Goal: Use online tool/utility: Use online tool/utility

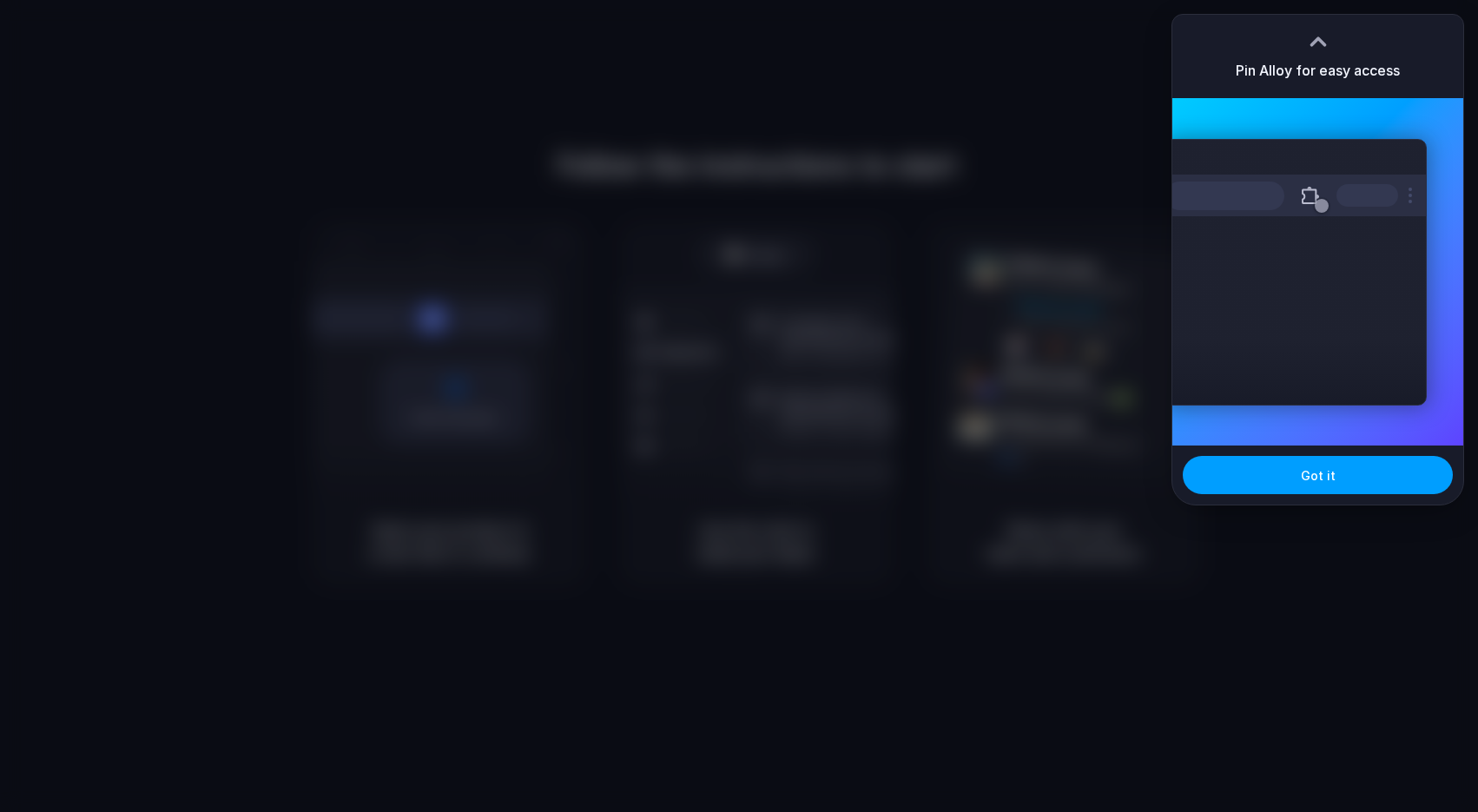
click at [1335, 482] on button "Got it" at bounding box center [1317, 474] width 270 height 38
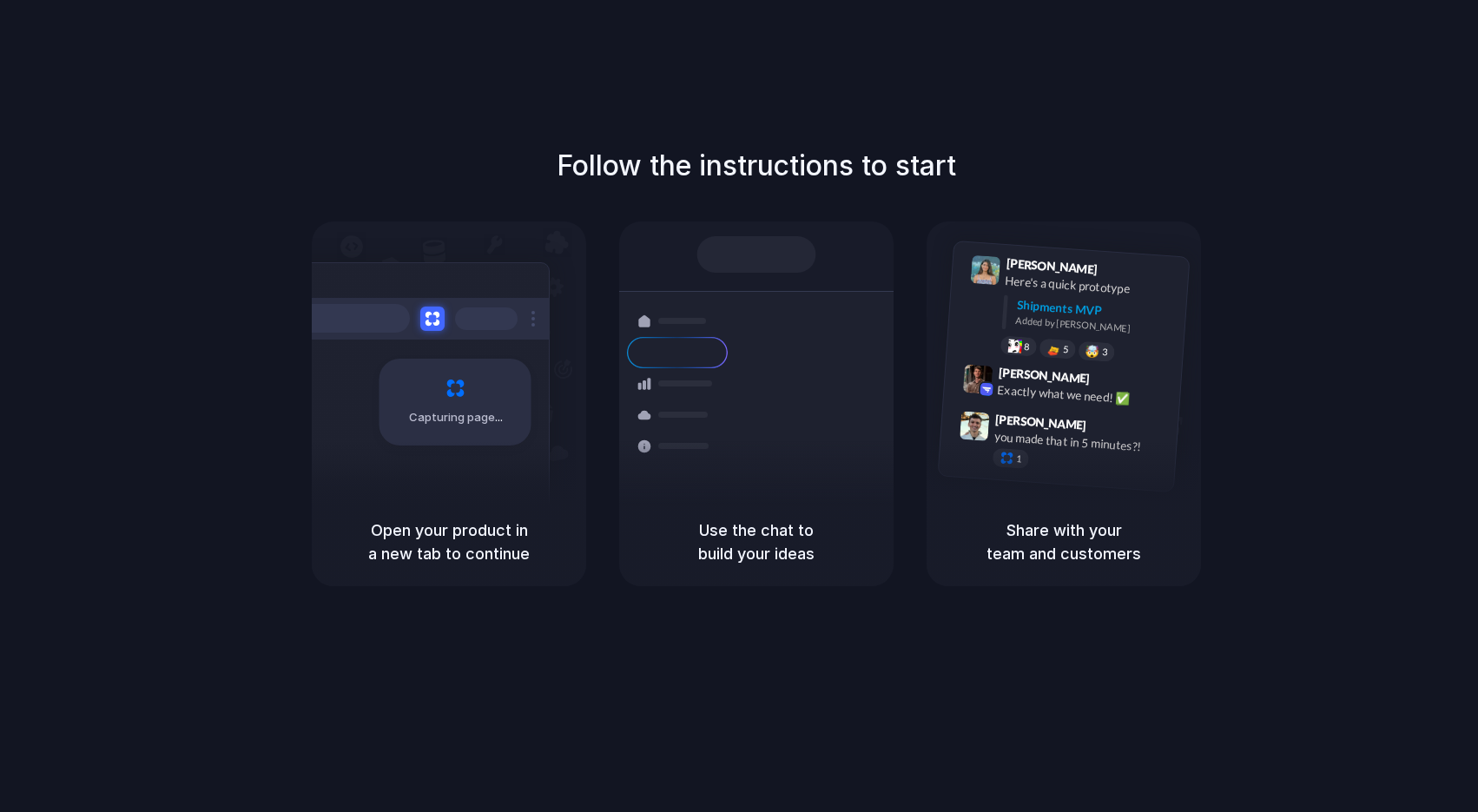
click at [1359, 215] on div "Follow the instructions to start Capturing page Open your product in a new tab …" at bounding box center [755, 365] width 1478 height 441
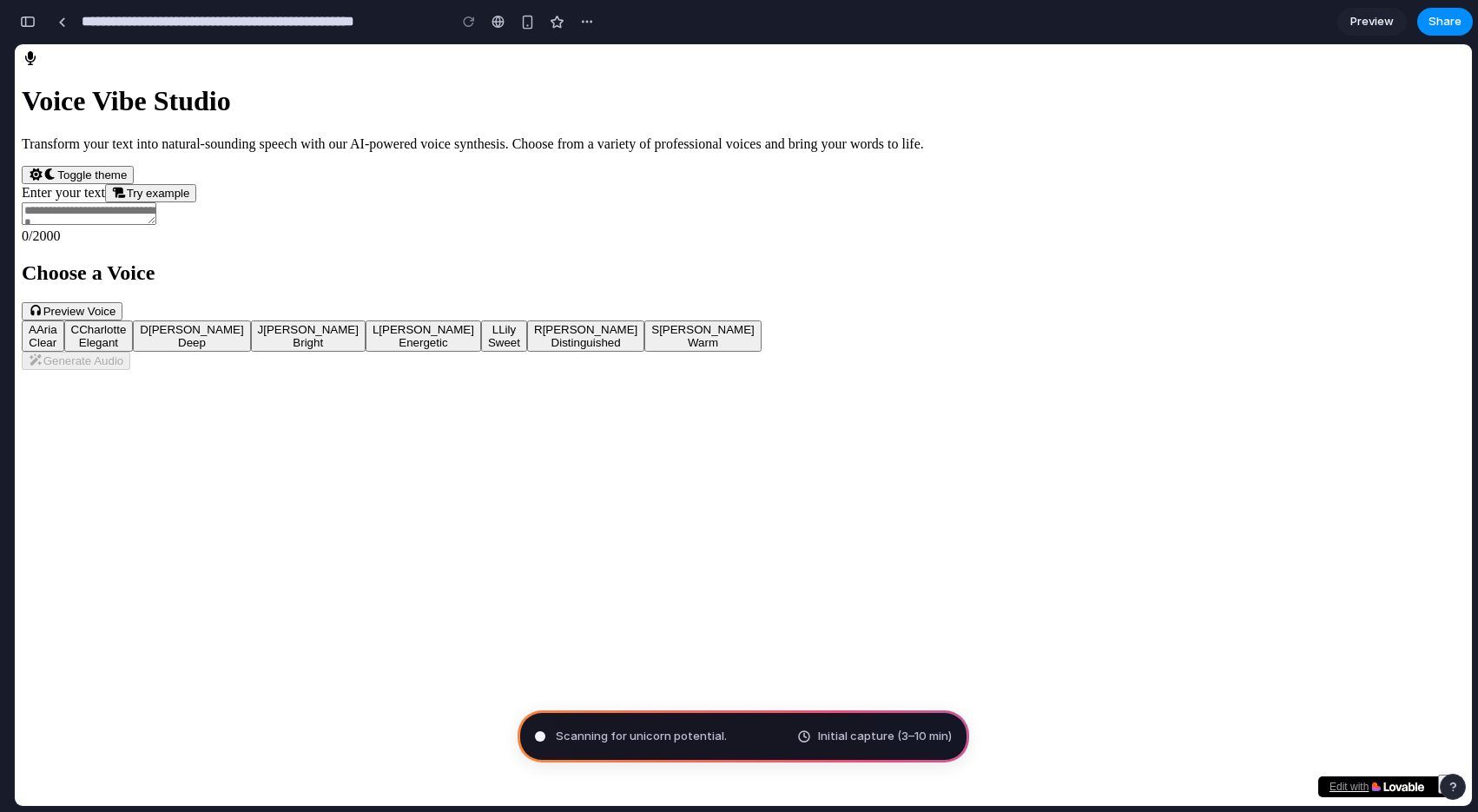
type input "**********"
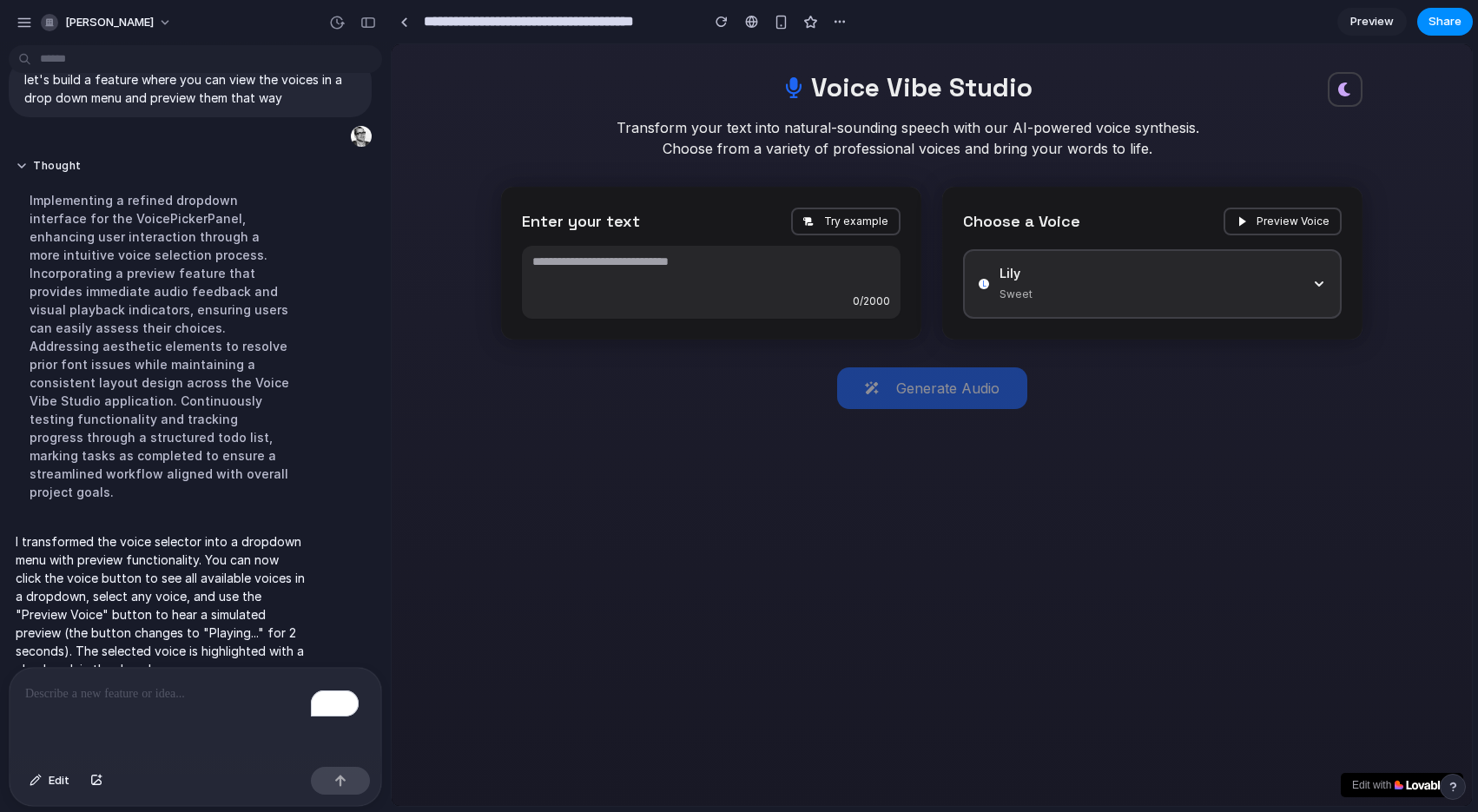
click at [1312, 286] on icon "button" at bounding box center [1319, 284] width 14 height 14
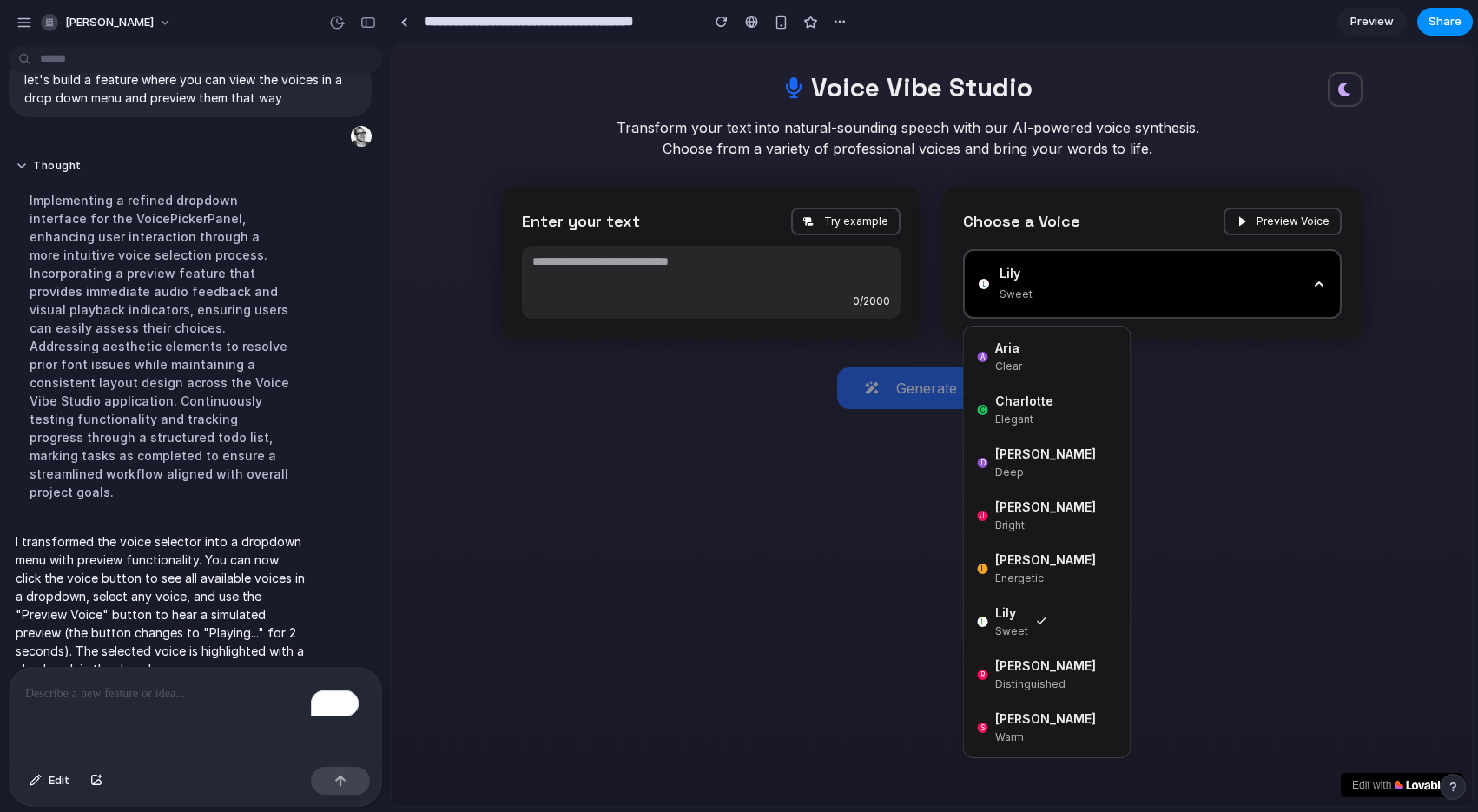
click at [1242, 492] on div "A Aria Clear C [PERSON_NAME] Elegant D [PERSON_NAME] Deep J [PERSON_NAME] L Lia…" at bounding box center [932, 425] width 1080 height 761
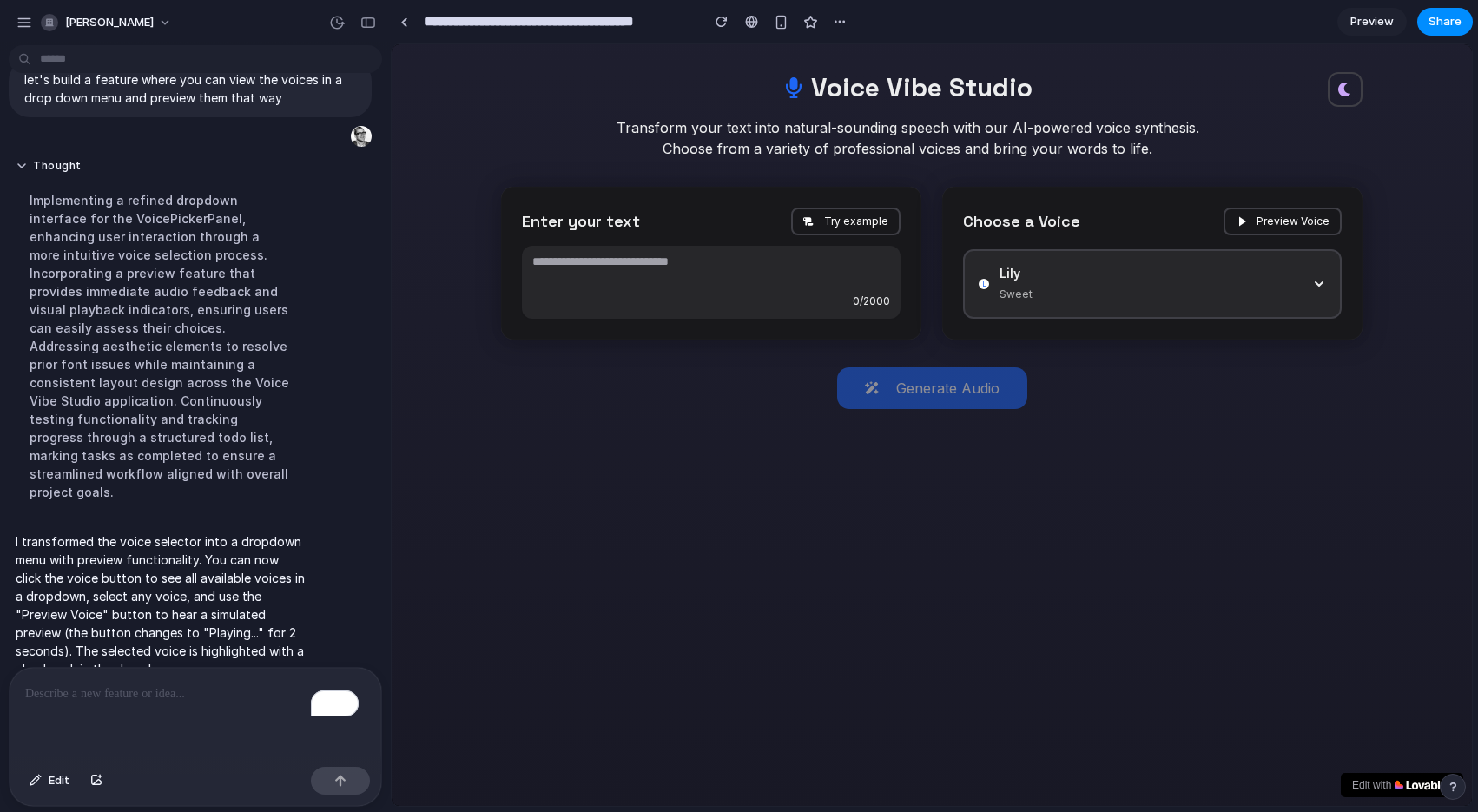
click at [1273, 301] on span "Sweet" at bounding box center [1150, 294] width 302 height 17
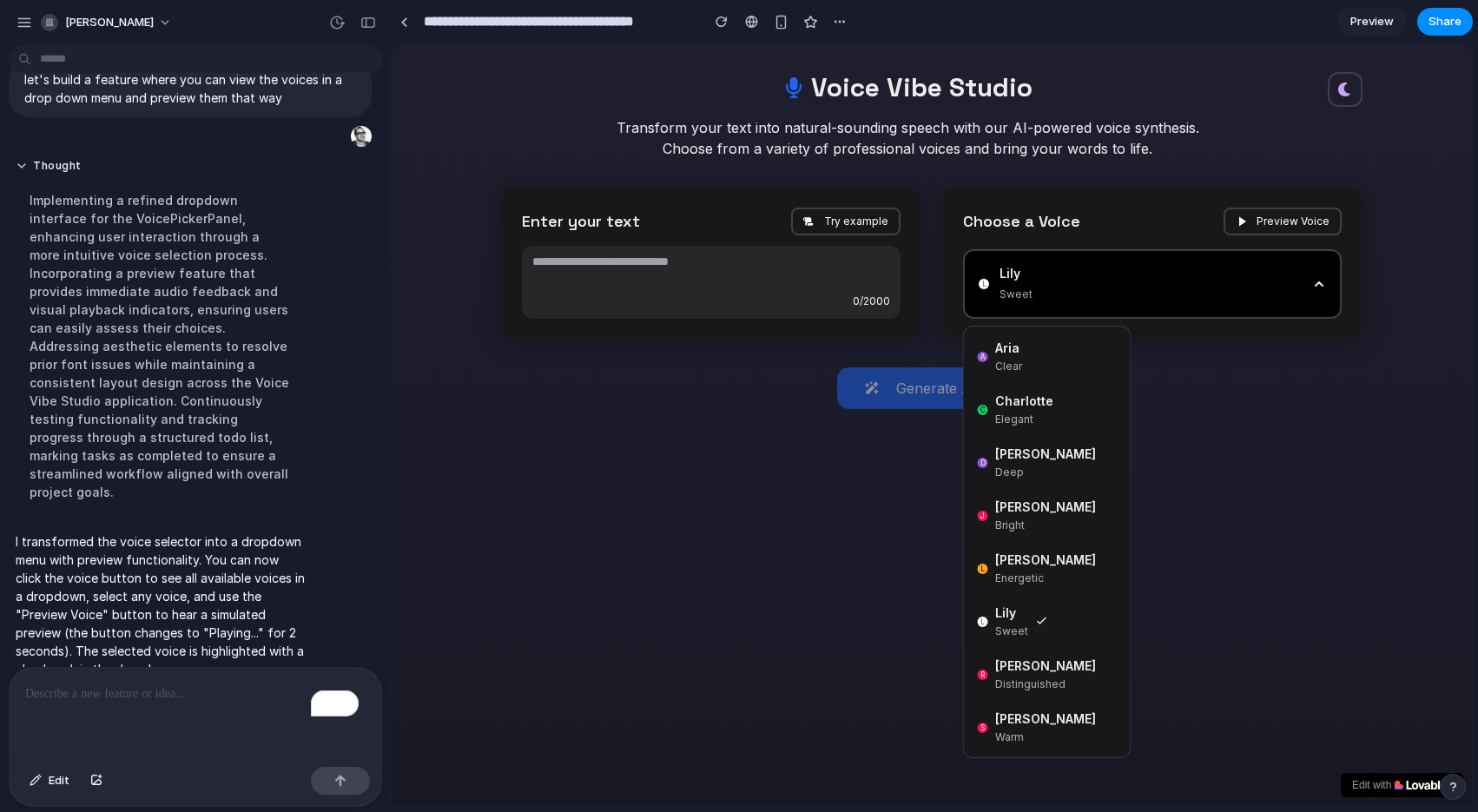
click at [1012, 423] on span "Elegant" at bounding box center [1024, 420] width 59 height 16
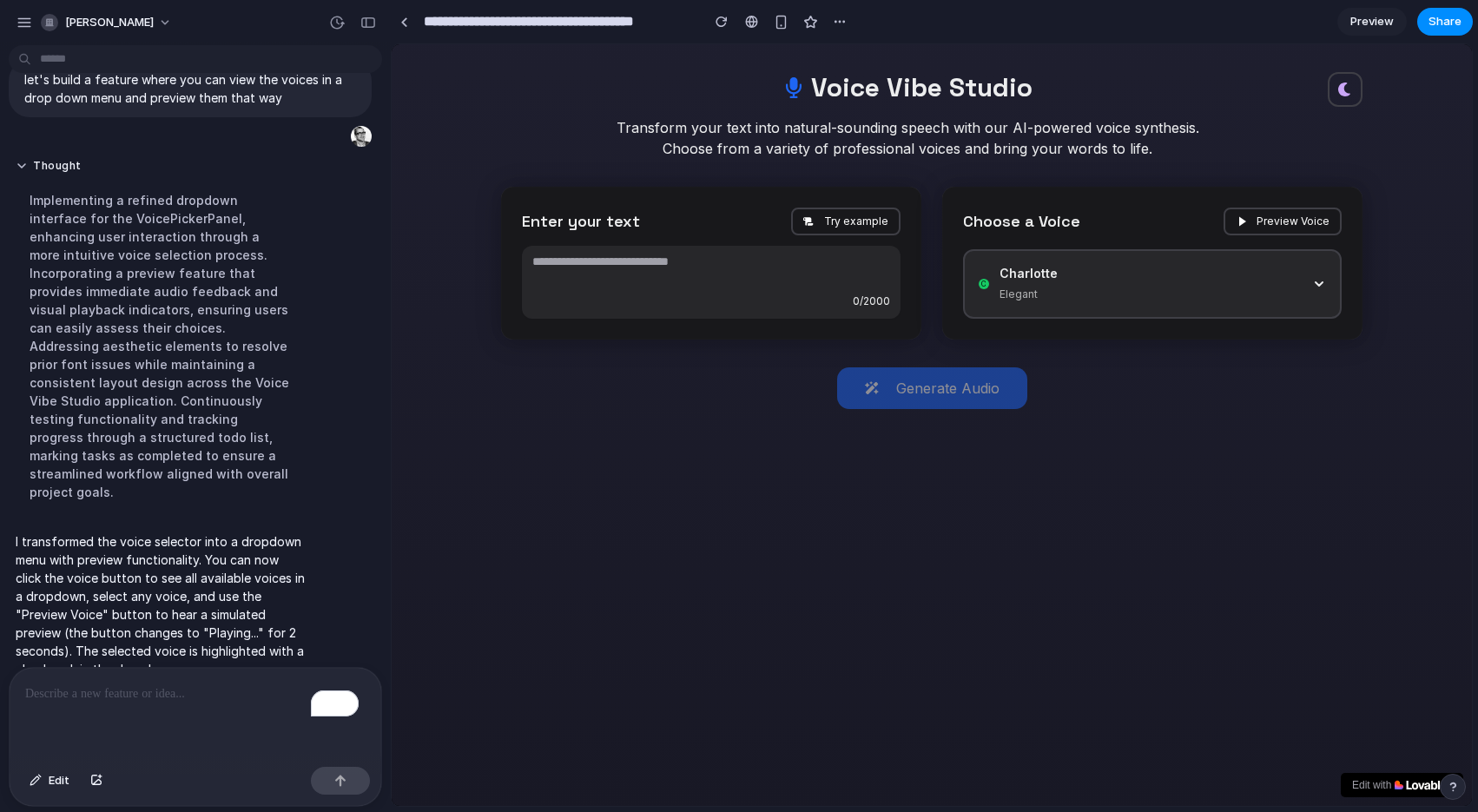
click at [1237, 281] on span "Charlotte" at bounding box center [1150, 273] width 302 height 17
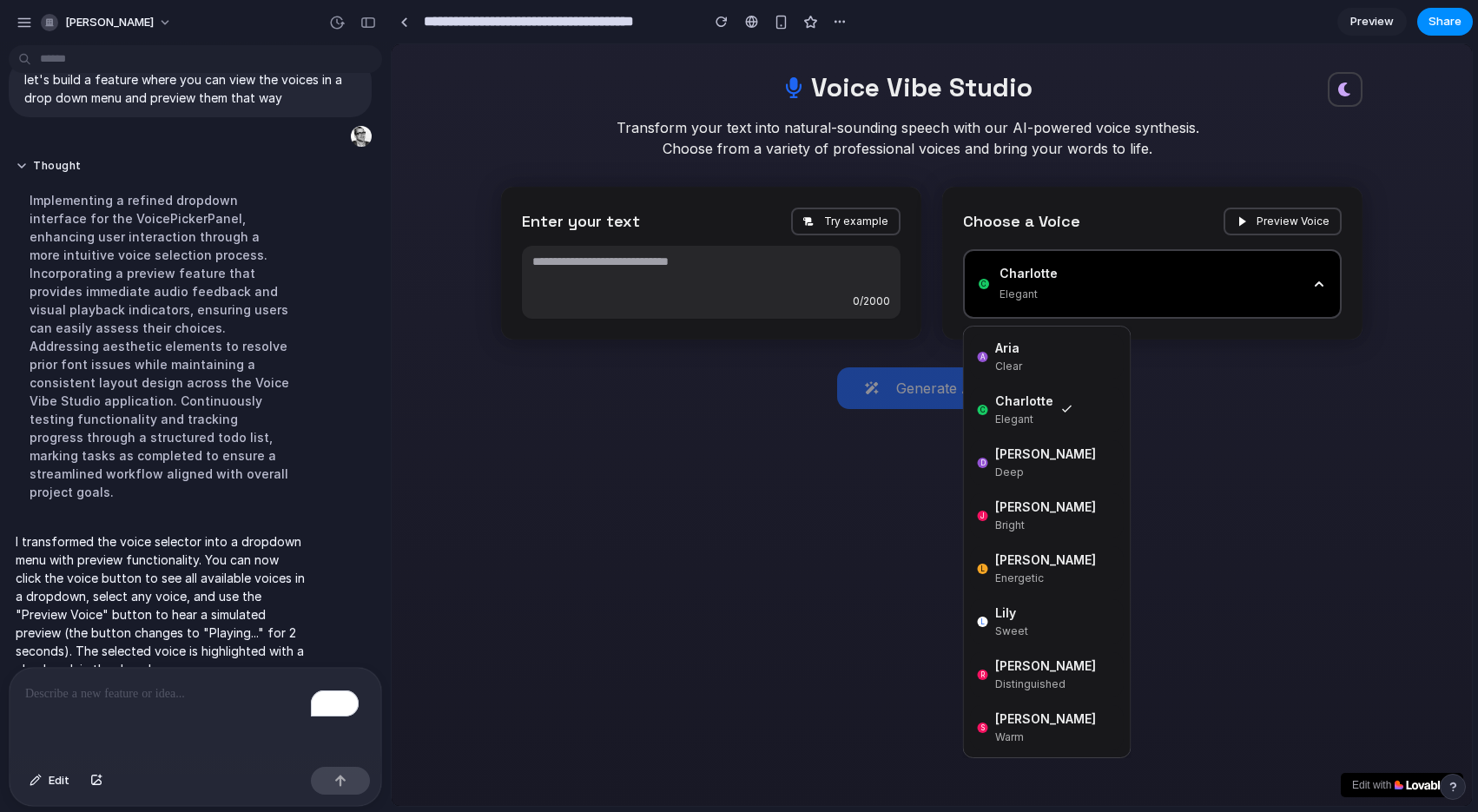
click at [1043, 557] on li "L [PERSON_NAME]" at bounding box center [1047, 568] width 153 height 45
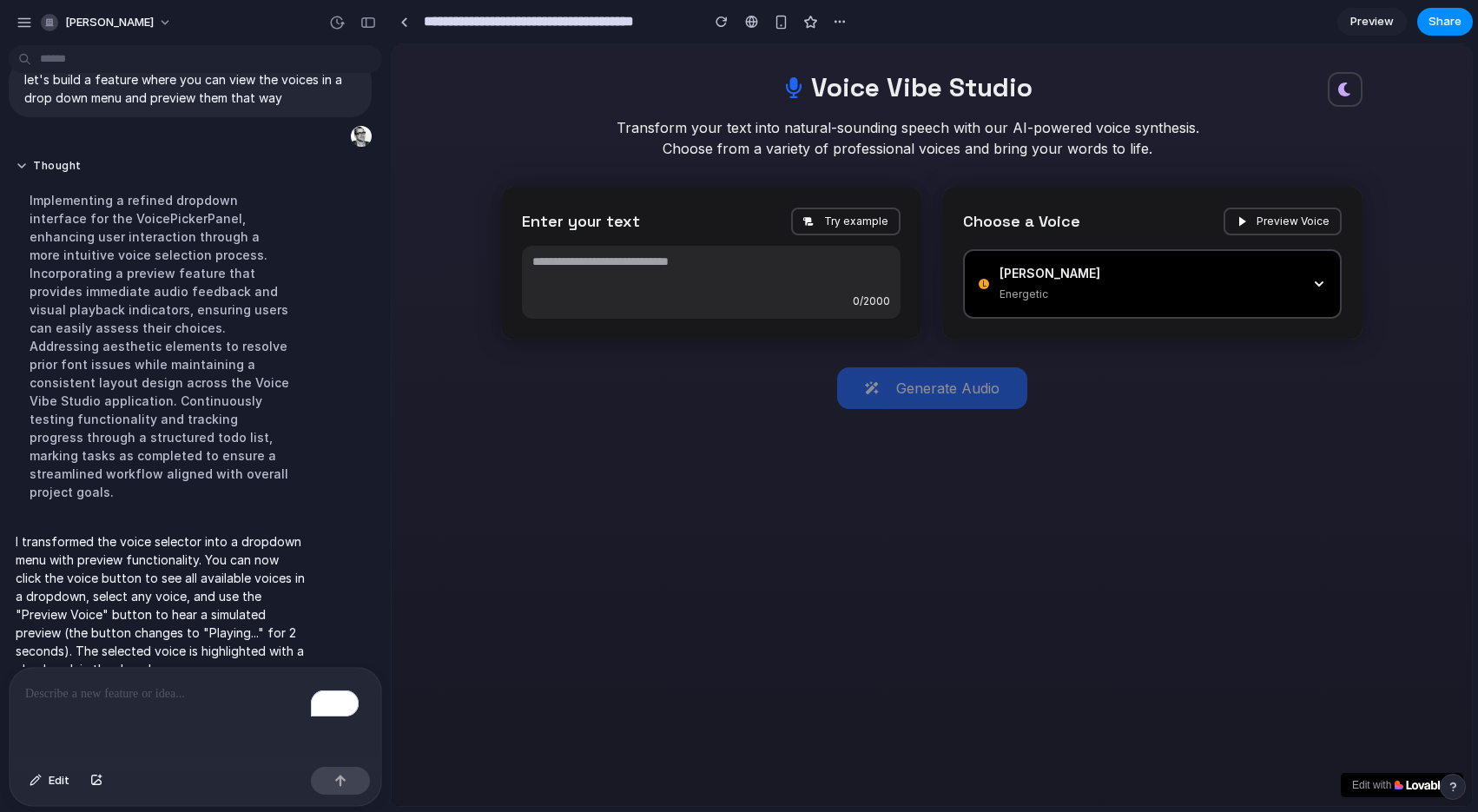
click at [1261, 490] on div "Voice Vibe Studio Transform your text into natural-sounding speech with our AI-…" at bounding box center [932, 425] width 1080 height 761
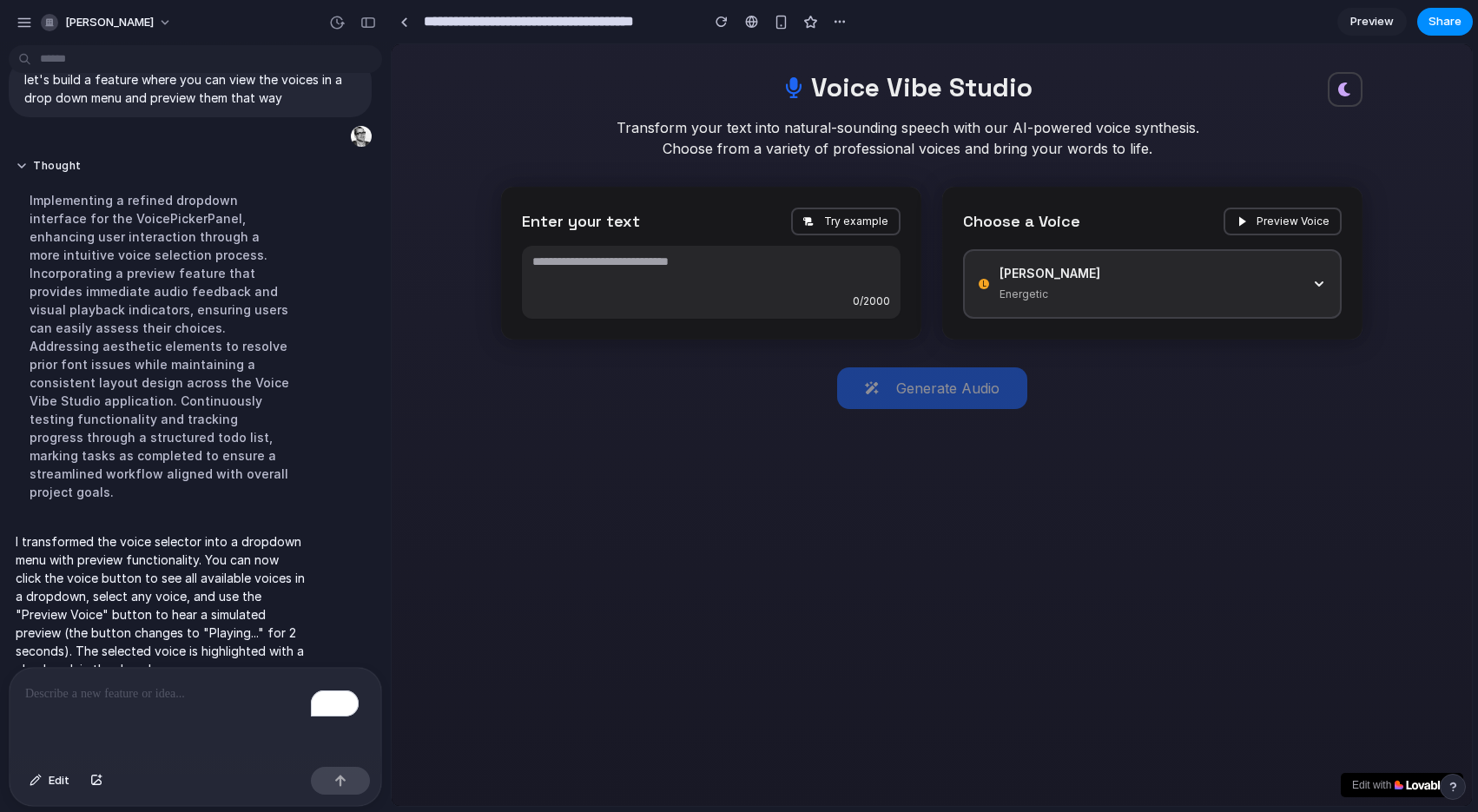
click at [1256, 283] on div "[PERSON_NAME]" at bounding box center [1150, 284] width 302 height 38
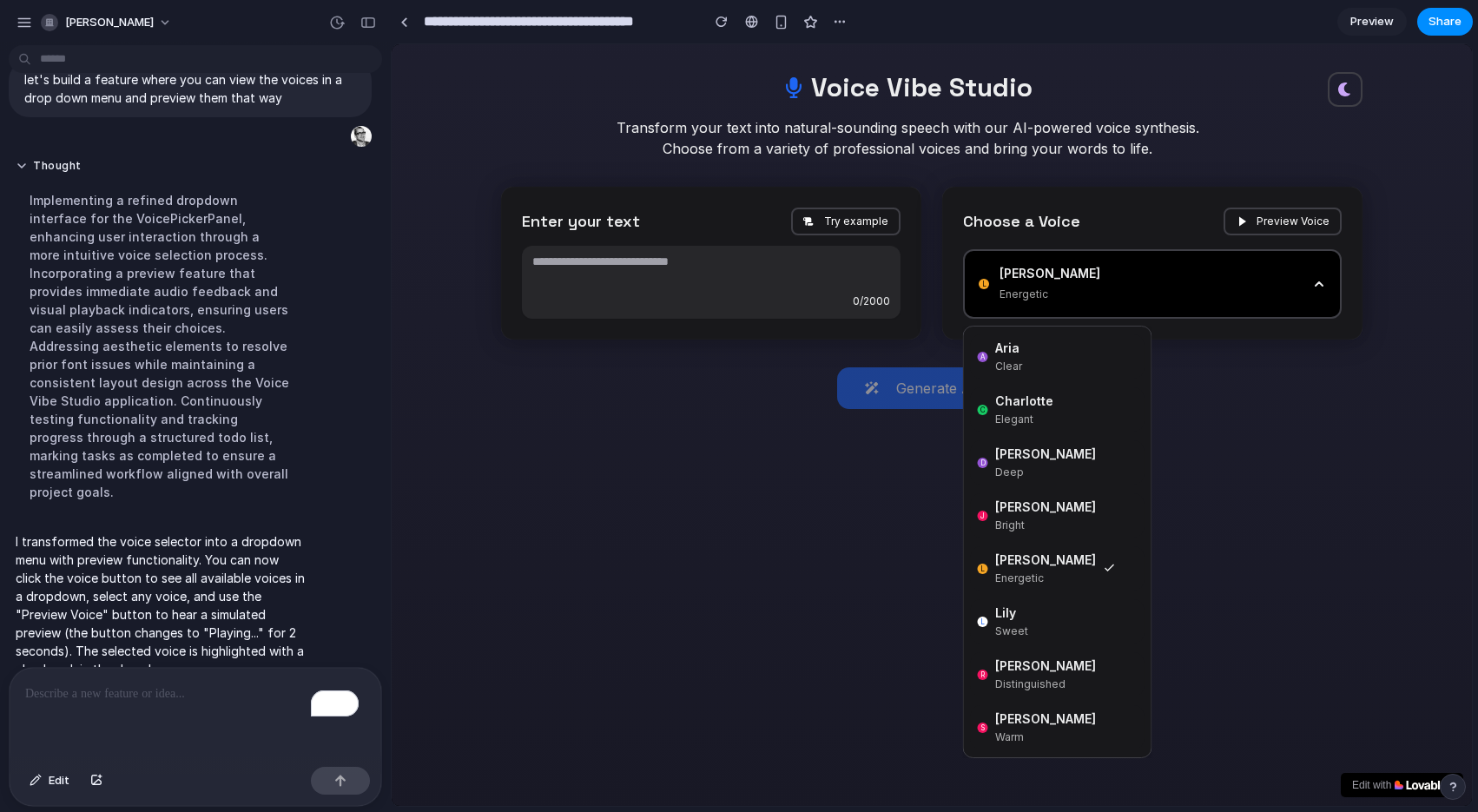
click at [1030, 665] on span "[PERSON_NAME]" at bounding box center [1045, 665] width 100 height 18
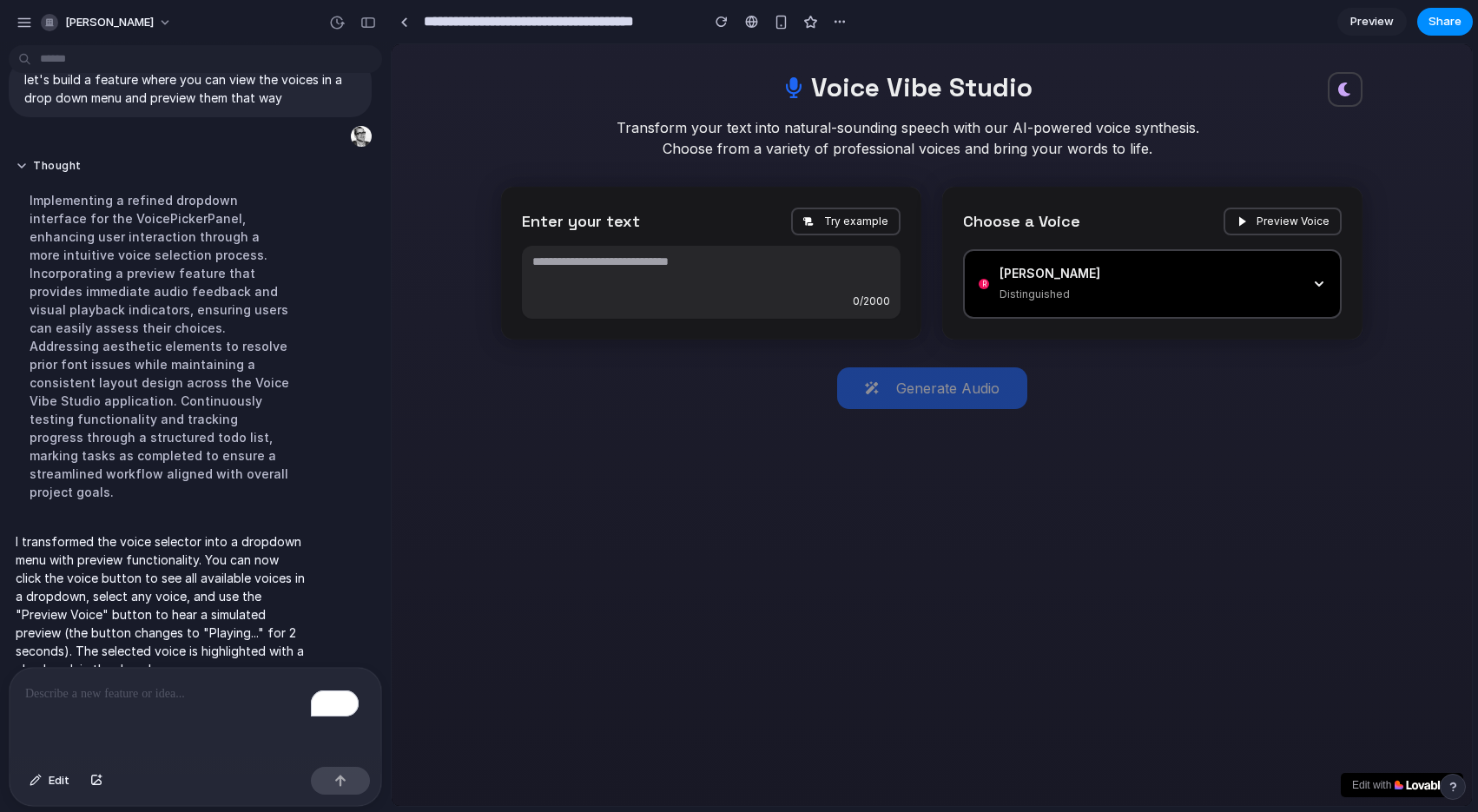
click at [1217, 519] on div "Voice Vibe Studio Transform your text into natural-sounding speech with our AI-…" at bounding box center [932, 425] width 1080 height 761
